Goal: Task Accomplishment & Management: Manage account settings

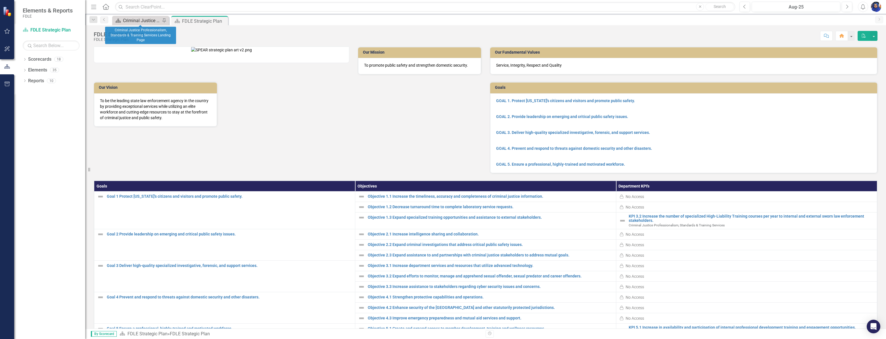
click at [131, 21] on div "Criminal Justice Professionalism, Standards & Training Services Landing Page" at bounding box center [141, 20] width 37 height 7
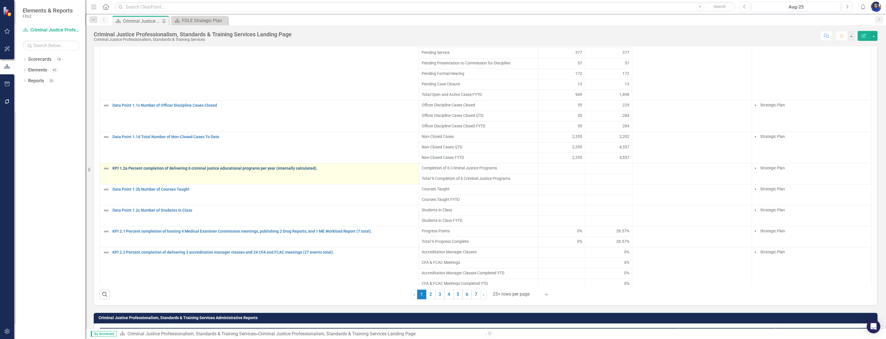
scroll to position [66, 0]
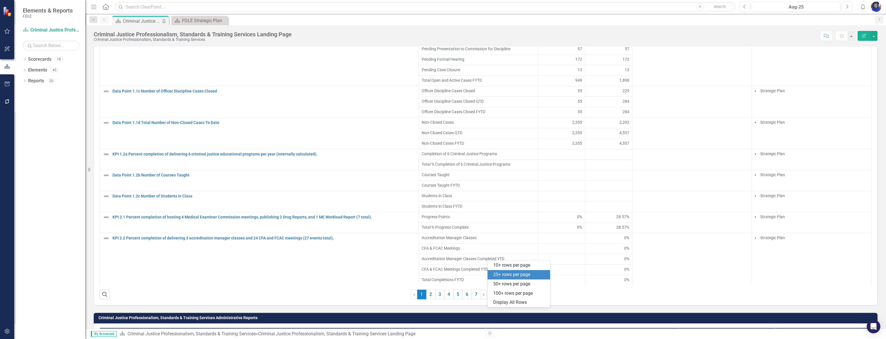
click at [497, 298] on div at bounding box center [517, 295] width 48 height 8
click at [501, 303] on div "Display All Rows" at bounding box center [519, 302] width 53 height 7
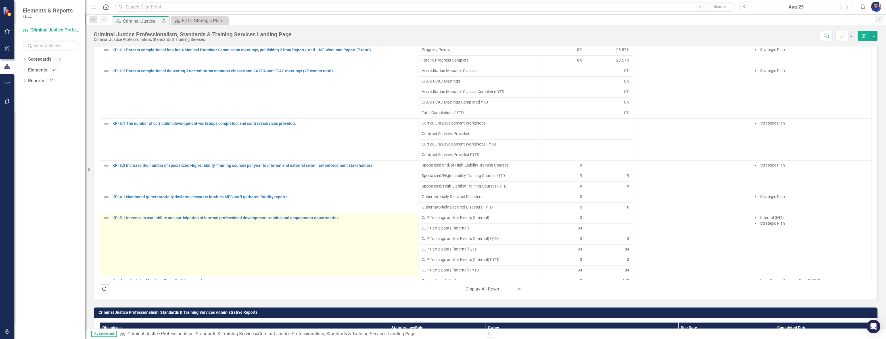
scroll to position [132, 0]
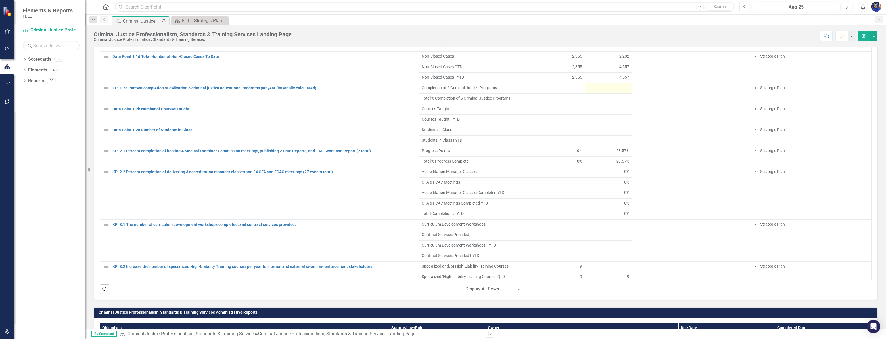
click at [596, 92] on div at bounding box center [608, 88] width 41 height 7
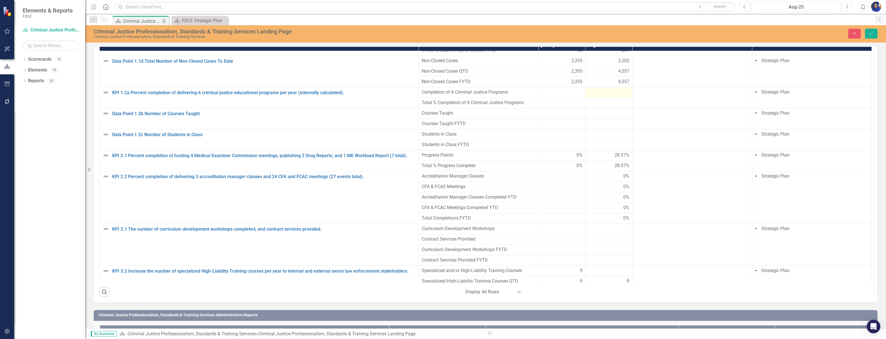
scroll to position [415, 0]
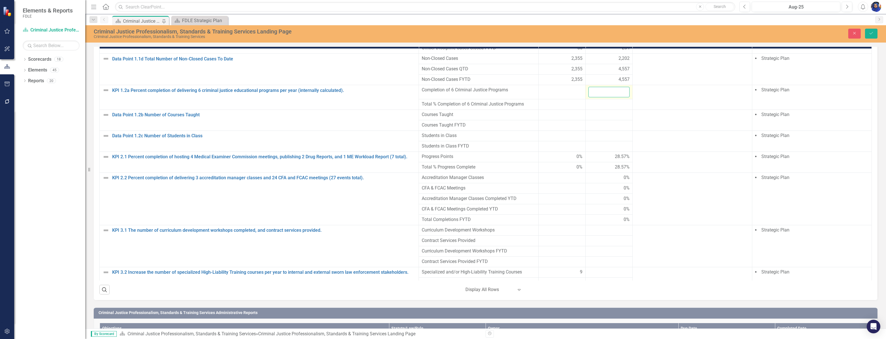
click at [596, 97] on input "number" at bounding box center [608, 92] width 41 height 11
click at [594, 108] on div at bounding box center [608, 104] width 41 height 7
click at [551, 139] on div at bounding box center [561, 136] width 41 height 7
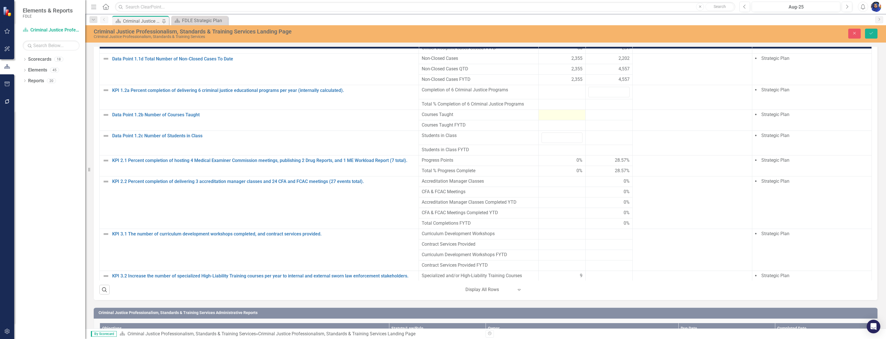
click at [554, 118] on div at bounding box center [561, 115] width 41 height 7
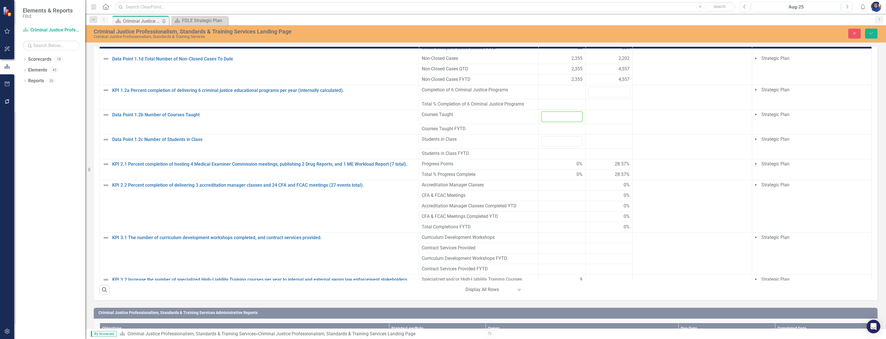
click at [554, 122] on input "number" at bounding box center [561, 117] width 41 height 11
click at [854, 32] on icon "Close" at bounding box center [854, 33] width 5 height 4
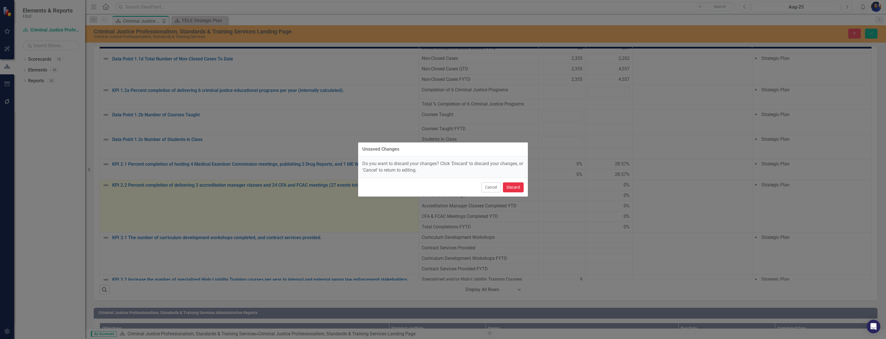
click at [509, 186] on button "Discard" at bounding box center [513, 188] width 21 height 10
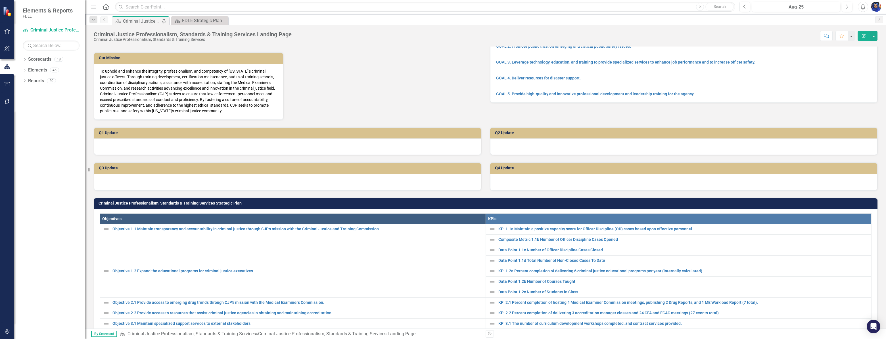
scroll to position [26, 0]
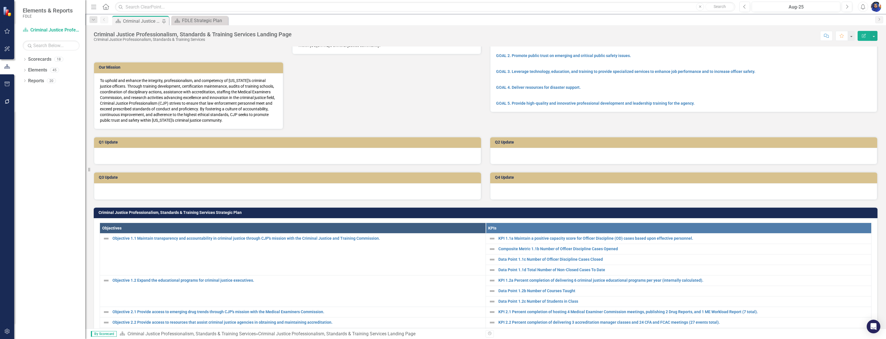
click at [126, 144] on h3 "Q1 Update" at bounding box center [288, 142] width 379 height 4
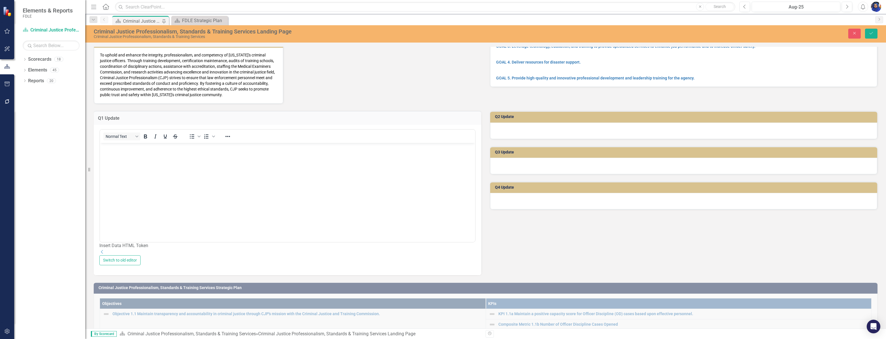
scroll to position [0, 0]
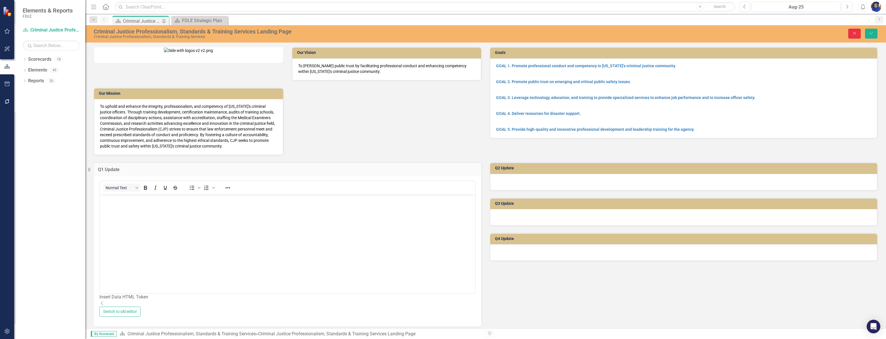
click at [854, 35] on icon "Close" at bounding box center [854, 33] width 5 height 4
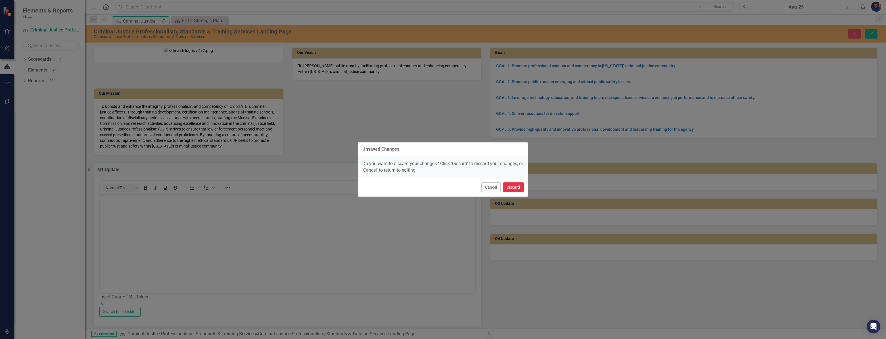
click at [515, 190] on button "Discard" at bounding box center [513, 188] width 21 height 10
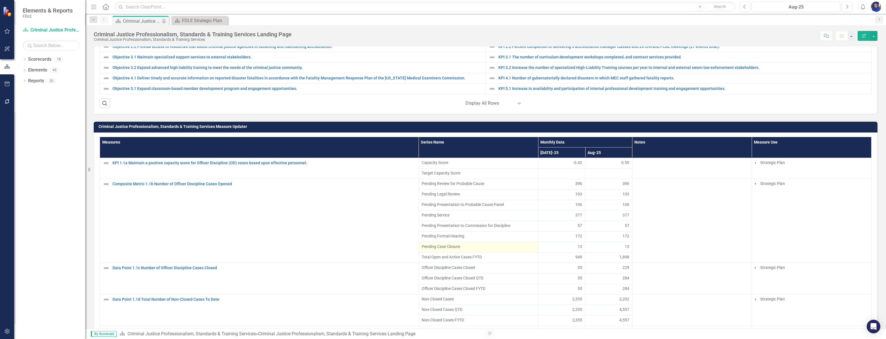
scroll to position [284, 0]
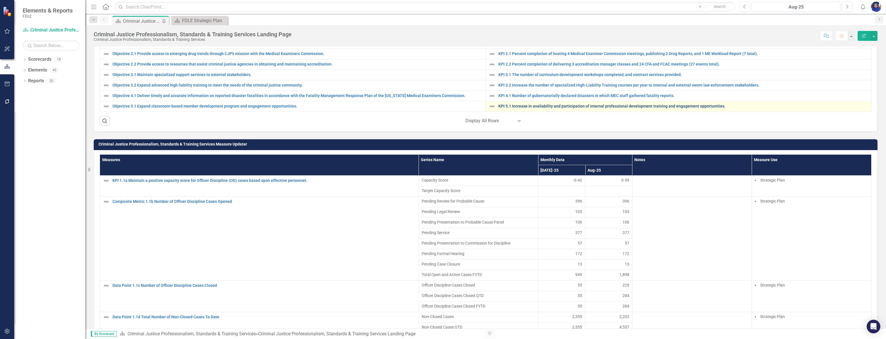
click at [554, 108] on link "KPI 5.1 Increase in availability and participation of internal professional dev…" at bounding box center [683, 106] width 370 height 4
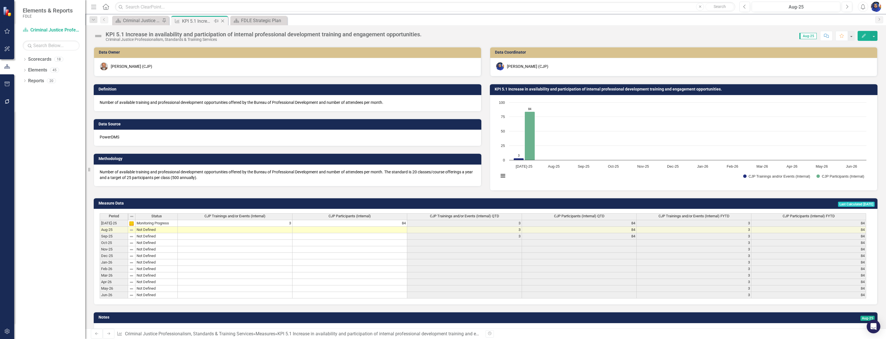
click at [224, 20] on icon "Close" at bounding box center [223, 21] width 6 height 5
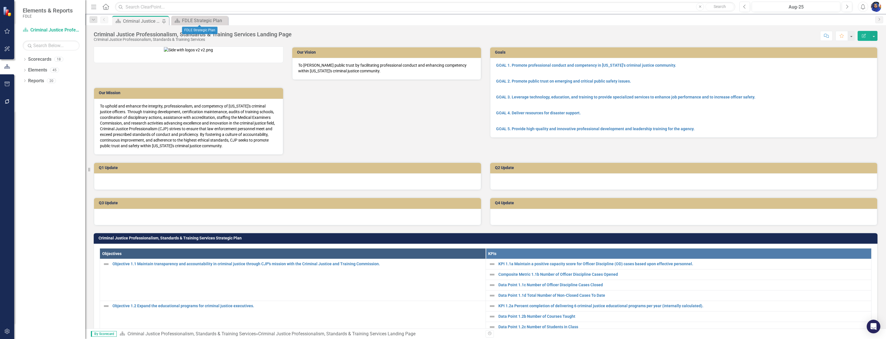
click at [0, 0] on icon at bounding box center [0, 0] width 0 height 0
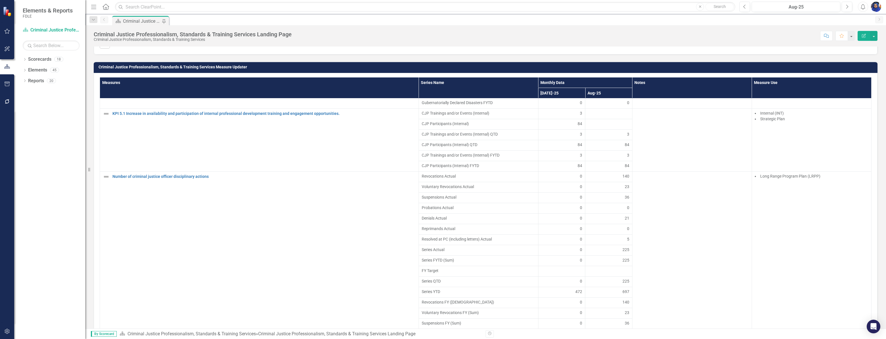
scroll to position [387, 0]
click at [567, 150] on div "84" at bounding box center [561, 147] width 41 height 6
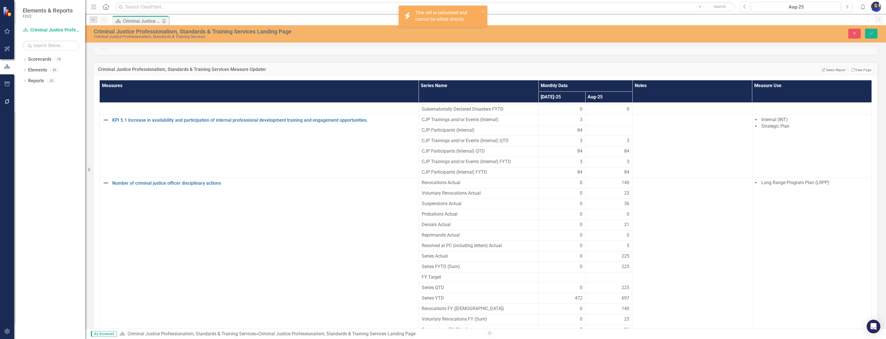
click at [569, 155] on div "84" at bounding box center [561, 151] width 41 height 7
click at [563, 134] on div "84" at bounding box center [561, 130] width 41 height 7
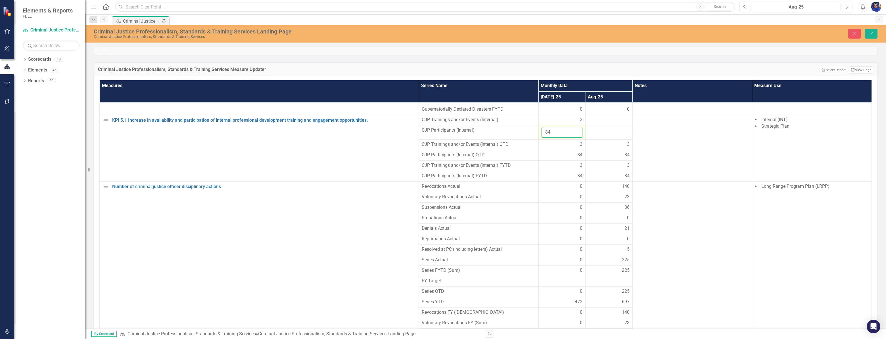
click at [562, 138] on input "84" at bounding box center [561, 132] width 41 height 11
type input "8"
type input "102"
click at [599, 134] on div at bounding box center [608, 130] width 41 height 7
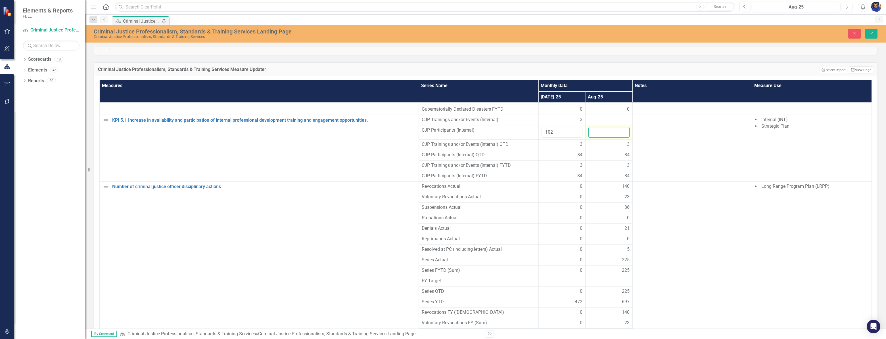
click at [599, 138] on input "number" at bounding box center [608, 132] width 41 height 11
type input "1"
type input "75"
click at [592, 123] on div at bounding box center [608, 120] width 41 height 7
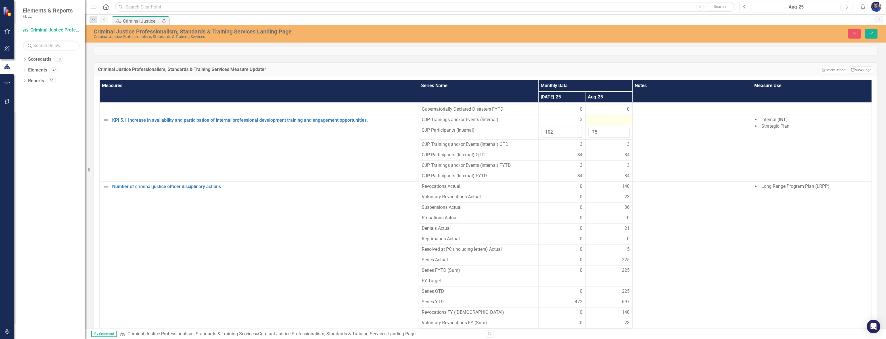
click at [592, 123] on div at bounding box center [608, 120] width 41 height 7
click at [592, 127] on input "number" at bounding box center [608, 122] width 41 height 11
type input "1"
click at [570, 123] on div "3" at bounding box center [561, 120] width 41 height 7
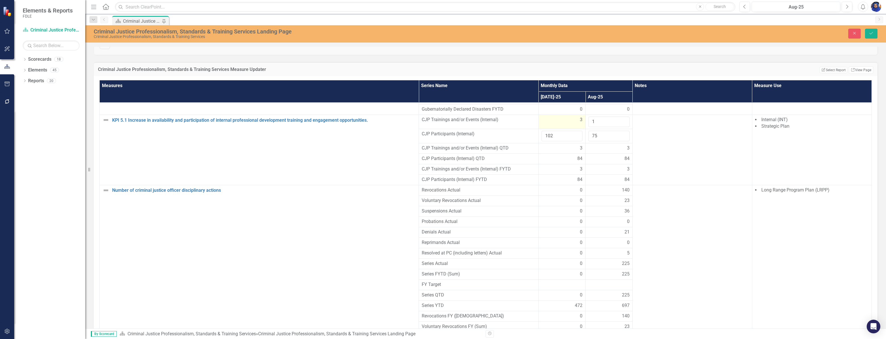
click at [570, 123] on div "3" at bounding box center [561, 120] width 41 height 7
click at [548, 127] on input "3" at bounding box center [561, 122] width 41 height 11
type input "1"
click at [872, 34] on icon "Save" at bounding box center [870, 33] width 5 height 4
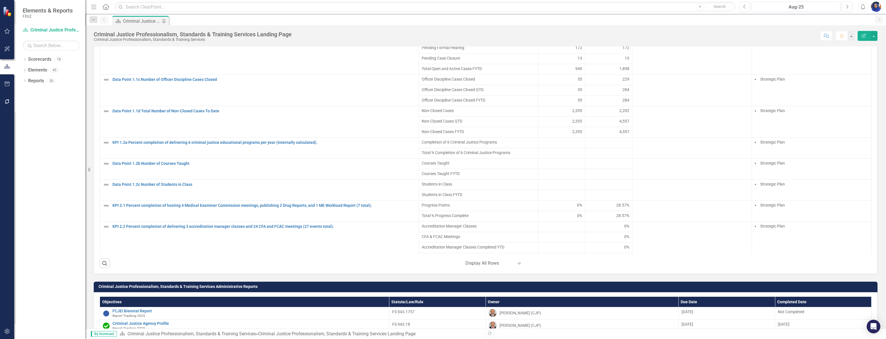
scroll to position [413, 0]
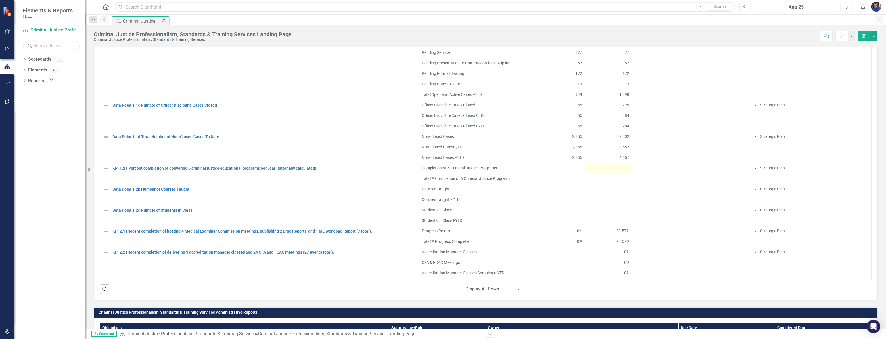
click at [602, 172] on div at bounding box center [608, 168] width 41 height 7
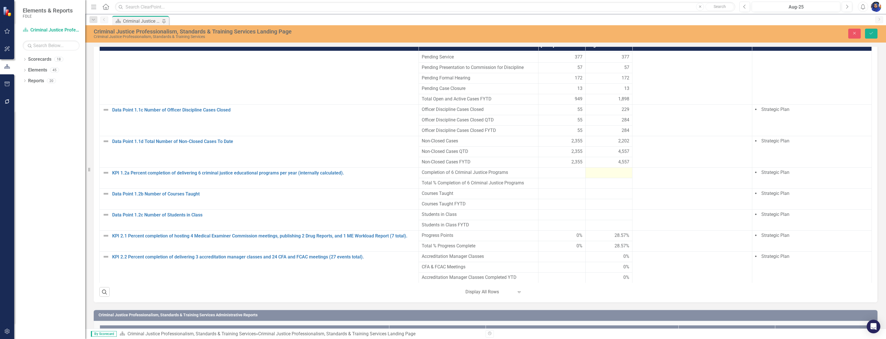
scroll to position [415, 0]
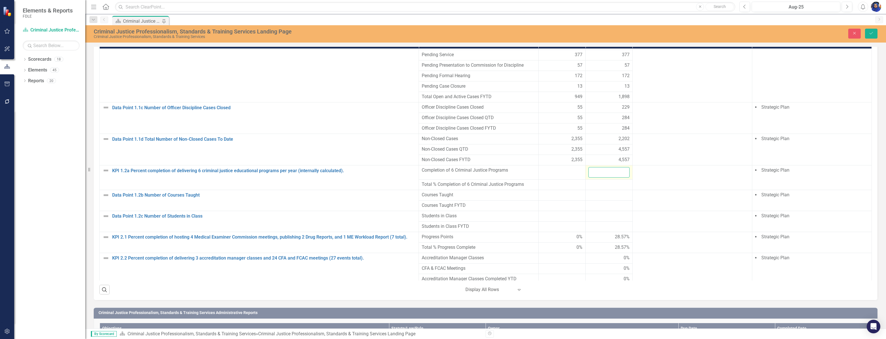
click at [599, 178] on input "number" at bounding box center [608, 172] width 41 height 11
type input "109"
click at [553, 174] on div at bounding box center [561, 170] width 41 height 7
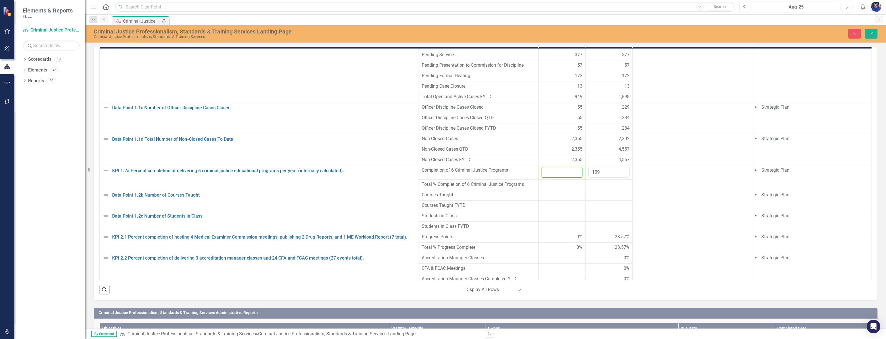
click at [553, 178] on input "number" at bounding box center [561, 172] width 41 height 11
type input "38"
click at [681, 174] on div at bounding box center [692, 170] width 114 height 7
click at [571, 220] on div at bounding box center [561, 216] width 41 height 7
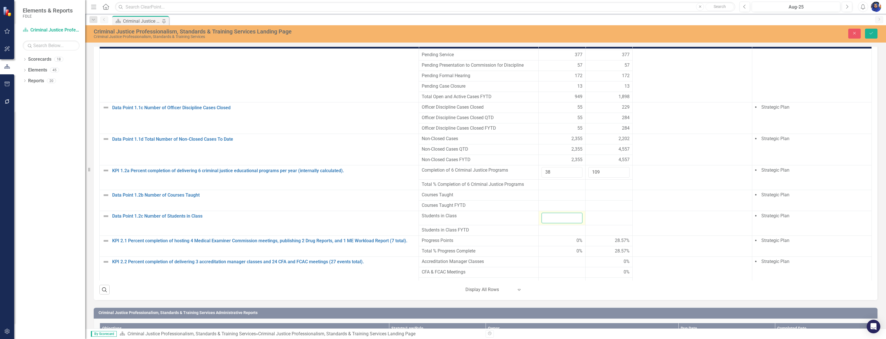
click at [546, 223] on input "number" at bounding box center [561, 218] width 41 height 11
click at [870, 34] on icon "Save" at bounding box center [870, 33] width 5 height 4
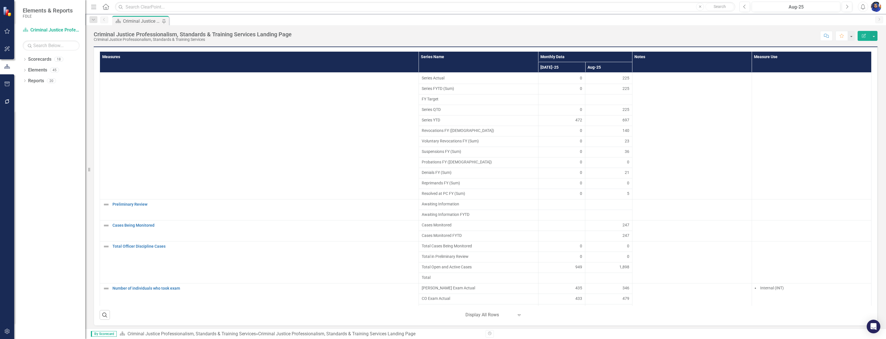
scroll to position [542, 0]
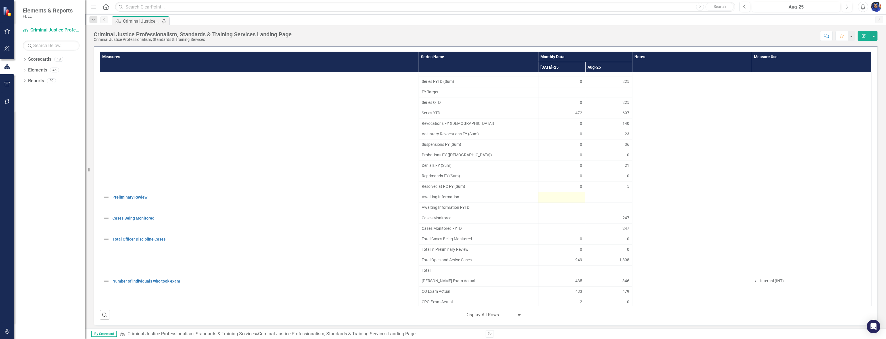
click at [553, 201] on div at bounding box center [561, 197] width 41 height 7
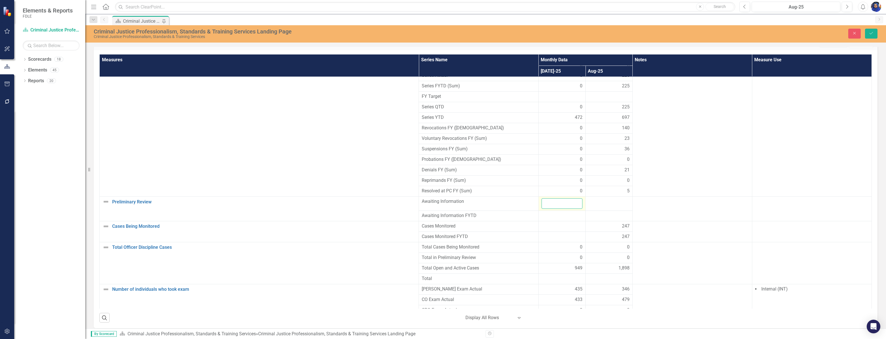
click at [551, 209] on input "number" at bounding box center [561, 203] width 41 height 11
click at [599, 205] on div at bounding box center [608, 201] width 41 height 7
click at [596, 209] on input "number" at bounding box center [608, 203] width 41 height 11
click at [851, 31] on button "Close" at bounding box center [854, 34] width 12 height 10
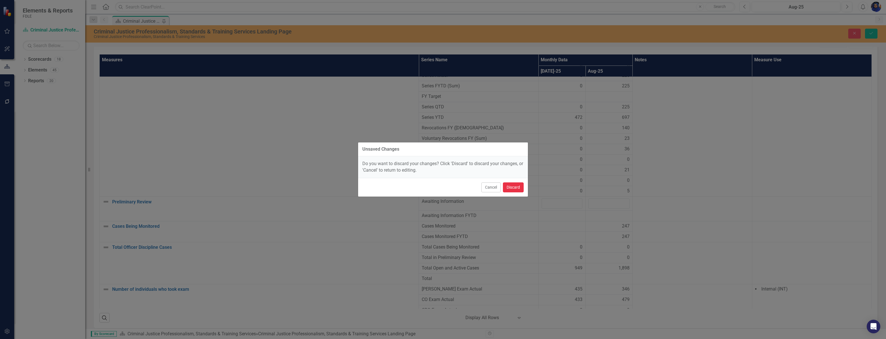
drag, startPoint x: 511, startPoint y: 183, endPoint x: 514, endPoint y: 188, distance: 5.8
click at [511, 185] on button "Discard" at bounding box center [513, 188] width 21 height 10
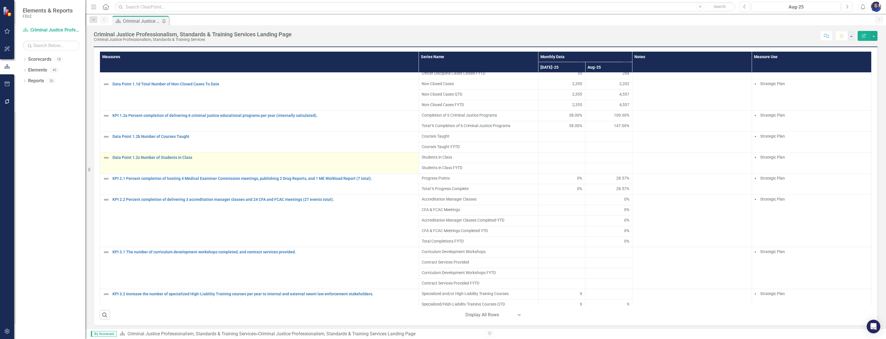
scroll to position [155, 0]
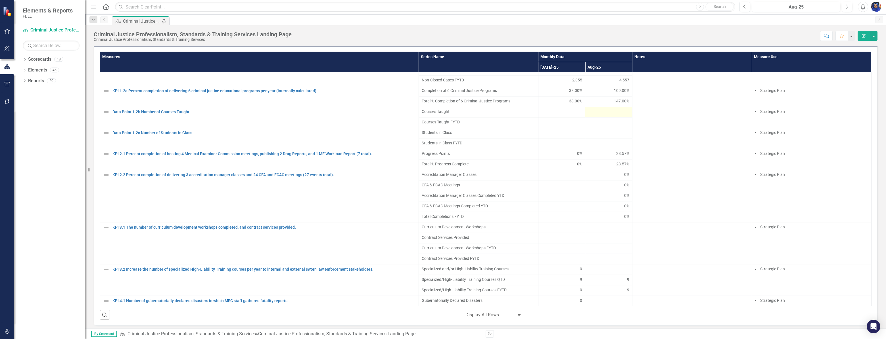
click at [599, 116] on div at bounding box center [608, 112] width 41 height 7
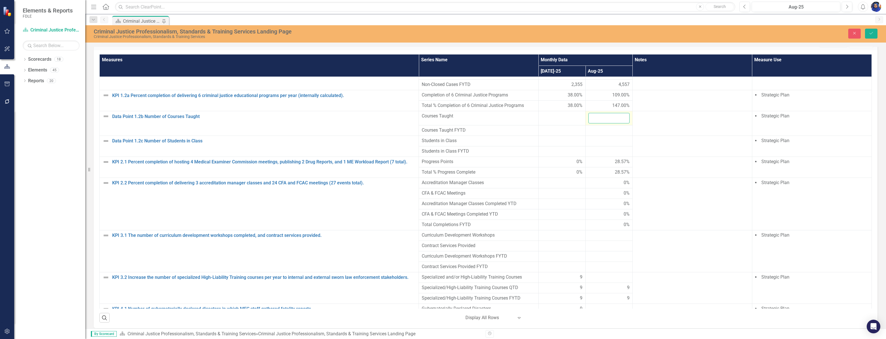
click at [598, 123] on input "number" at bounding box center [608, 118] width 41 height 11
type input "1"
click at [593, 144] on div at bounding box center [608, 141] width 41 height 7
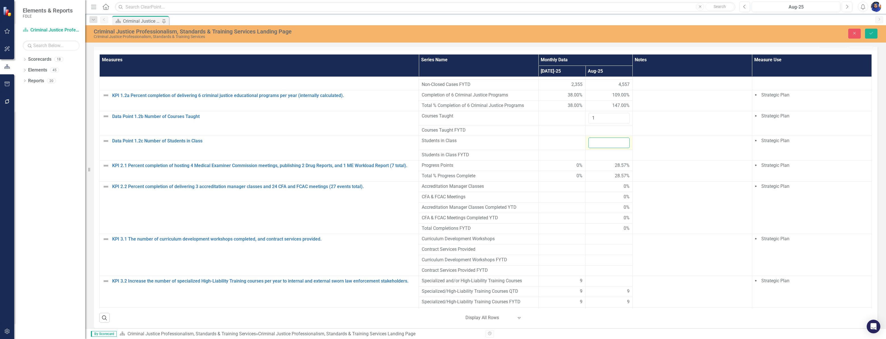
click at [593, 148] on input "number" at bounding box center [608, 143] width 41 height 11
type input "75"
click at [869, 32] on icon "Save" at bounding box center [870, 33] width 5 height 4
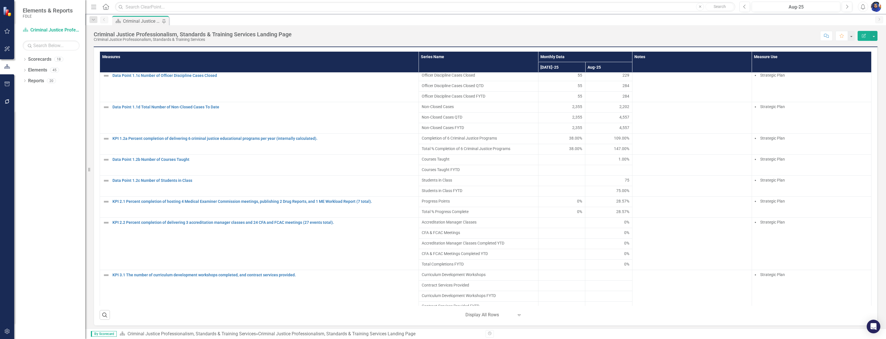
scroll to position [103, 0]
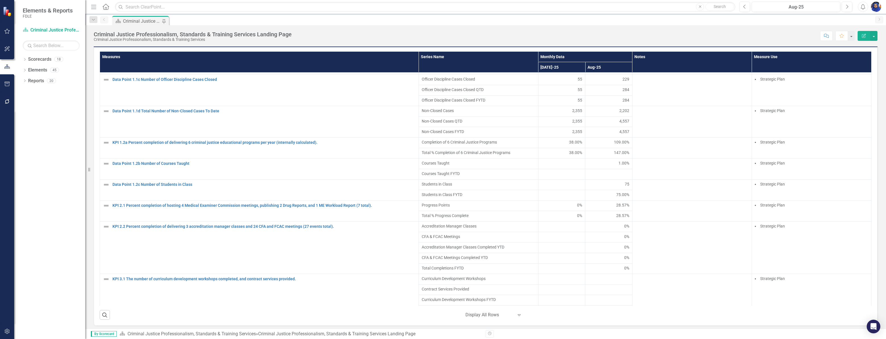
click at [604, 178] on div at bounding box center [608, 174] width 41 height 7
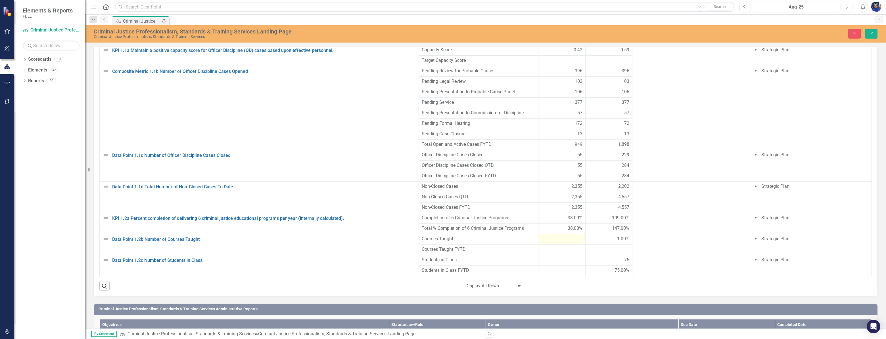
scroll to position [387, 0]
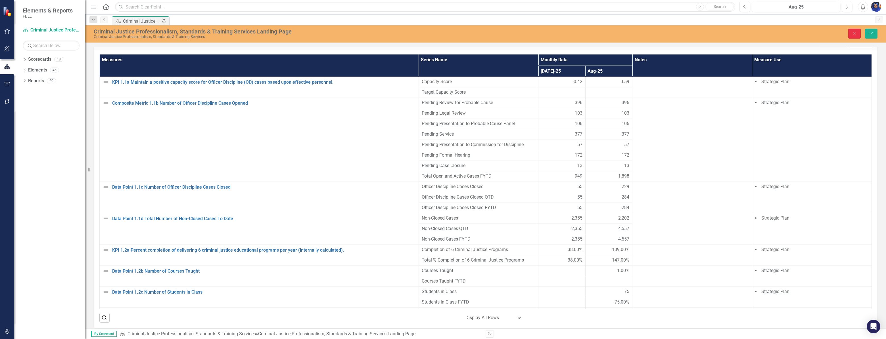
click at [852, 34] on icon "Close" at bounding box center [854, 33] width 5 height 4
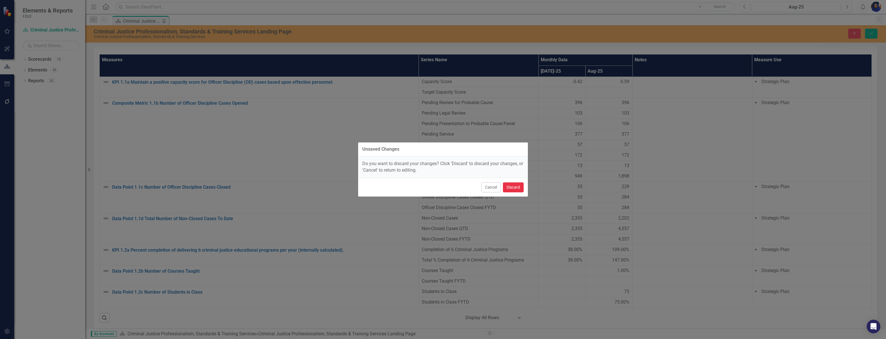
click at [516, 189] on button "Discard" at bounding box center [513, 188] width 21 height 10
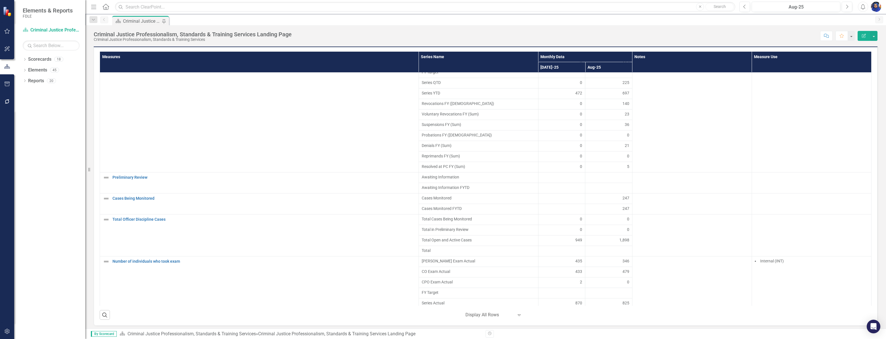
scroll to position [593, 0]
